Goal: Complete application form

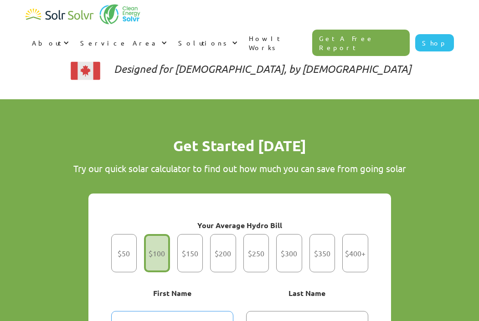
click at [196, 311] on input "Get Started" at bounding box center [172, 325] width 122 height 28
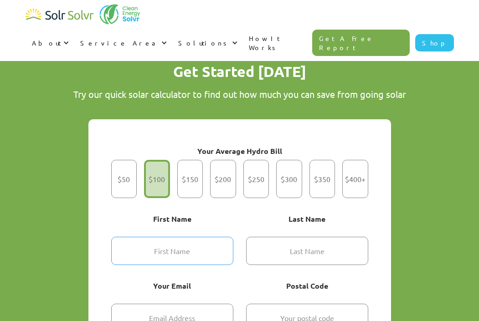
scroll to position [638, 0]
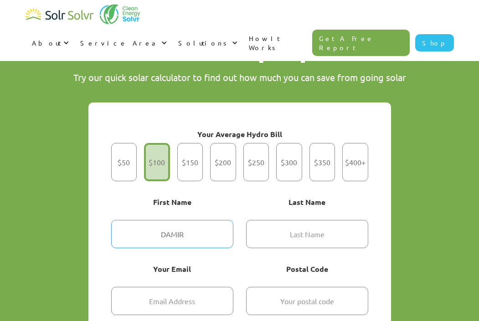
type input "DAMIR"
type textarea "x"
type input "[PERSON_NAME]"
type textarea "x"
type input "DAMIR"
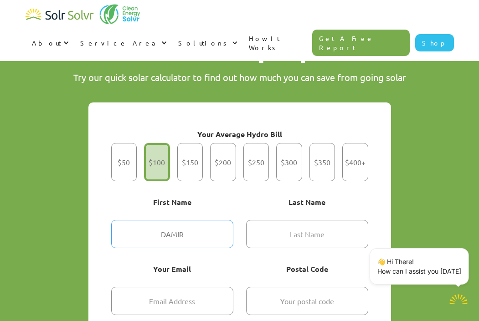
type textarea "x"
type input "DAMIR"
click at [316, 220] on input "Get Started" at bounding box center [307, 234] width 122 height 28
type input "HOMOUYE"
click at [468, 251] on icon at bounding box center [468, 250] width 11 height 11
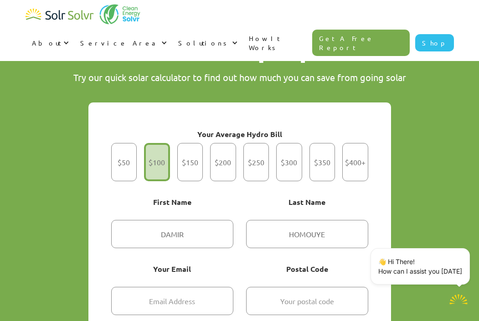
type textarea "x"
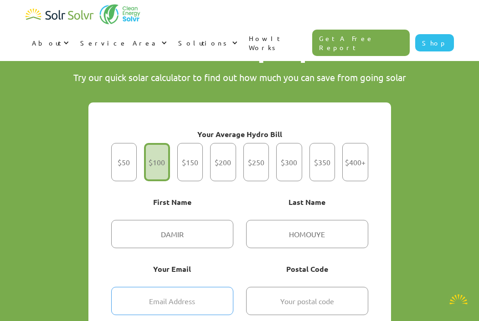
click at [183, 287] on input "Get Started" at bounding box center [172, 301] width 122 height 28
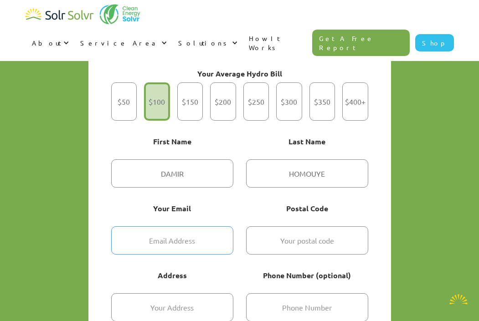
scroll to position [729, 0]
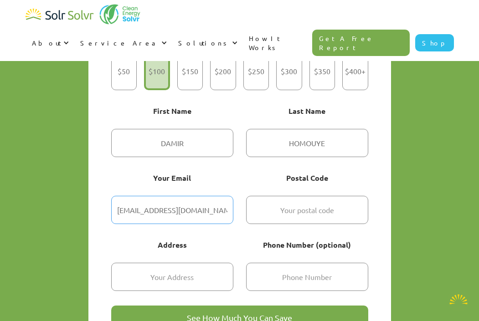
type input "[EMAIL_ADDRESS][DOMAIN_NAME]"
click at [269, 196] on input "Get Started" at bounding box center [307, 210] width 122 height 28
type input "92675"
type textarea "x"
type input "92675"
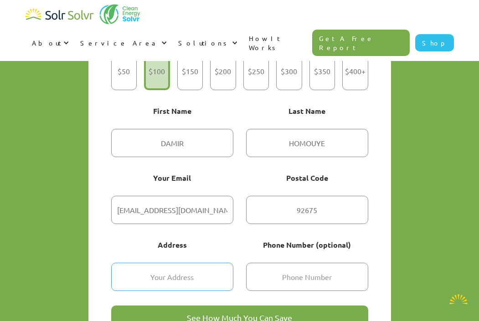
drag, startPoint x: 195, startPoint y: 238, endPoint x: 193, endPoint y: 243, distance: 5.3
click at [194, 263] on input "Get Started" at bounding box center [172, 277] width 122 height 28
click at [193, 263] on input "Get Started" at bounding box center [172, 277] width 122 height 28
type input "27782 camino las ramblas"
click at [271, 263] on input "Get Started" at bounding box center [307, 277] width 122 height 28
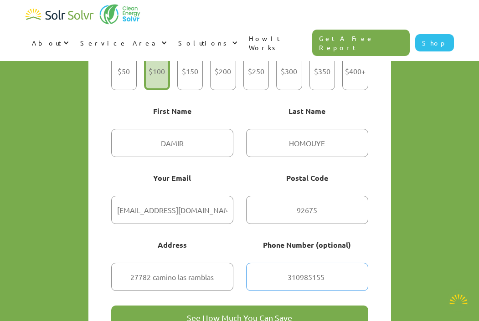
click at [346, 263] on input "310985155-" at bounding box center [307, 277] width 122 height 28
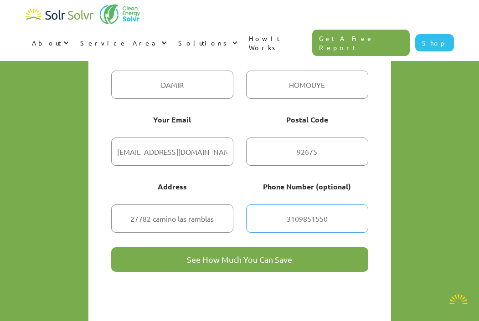
scroll to position [821, 0]
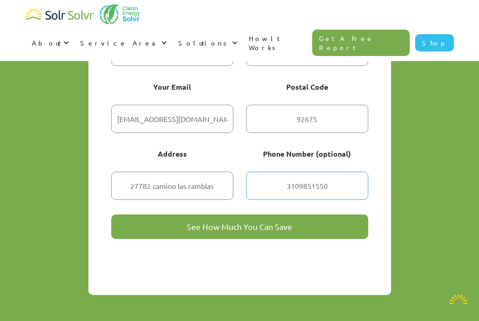
type input "3109851550"
click at [218, 215] on input "See How Much You Can Save" at bounding box center [239, 227] width 257 height 25
type input "Please wait..."
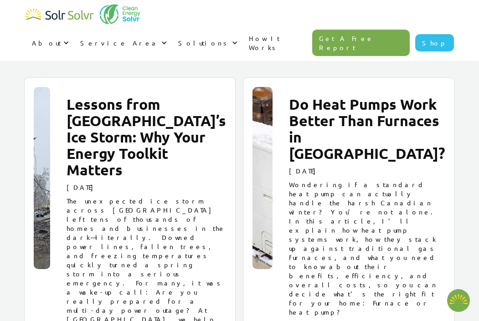
scroll to position [469, 0]
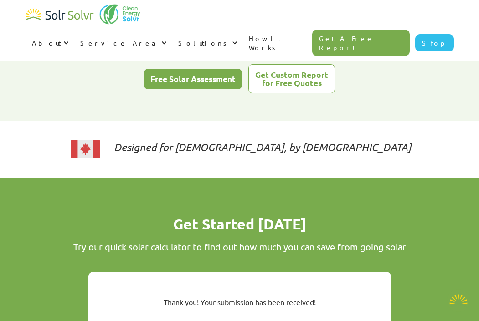
type textarea "x"
